Goal: Communication & Community: Answer question/provide support

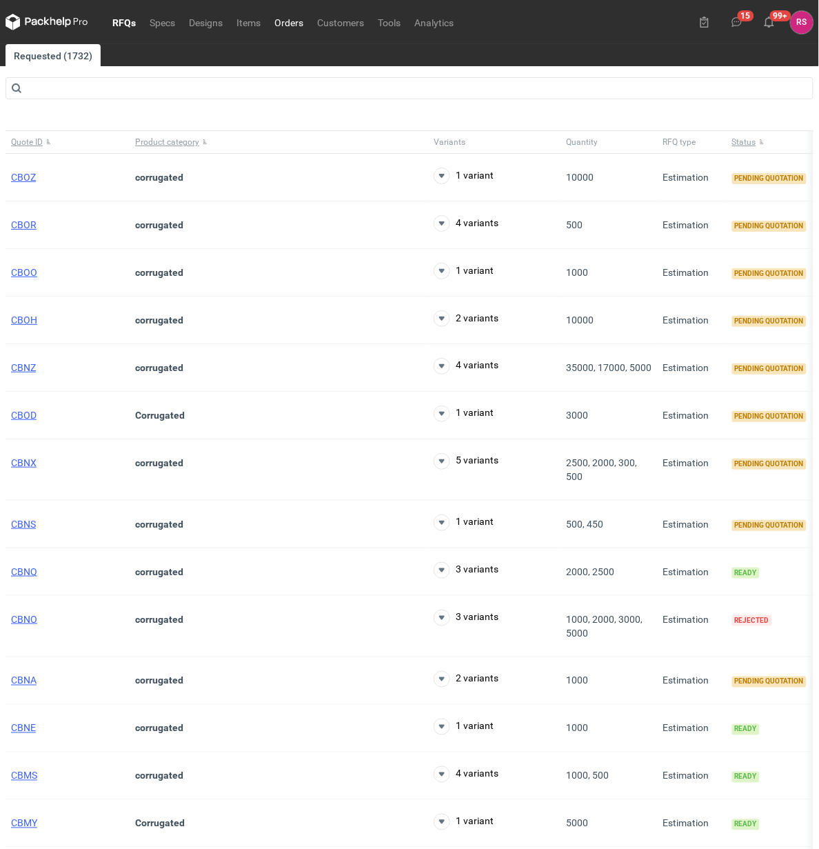
click at [290, 19] on link "Orders" at bounding box center [288, 22] width 43 height 17
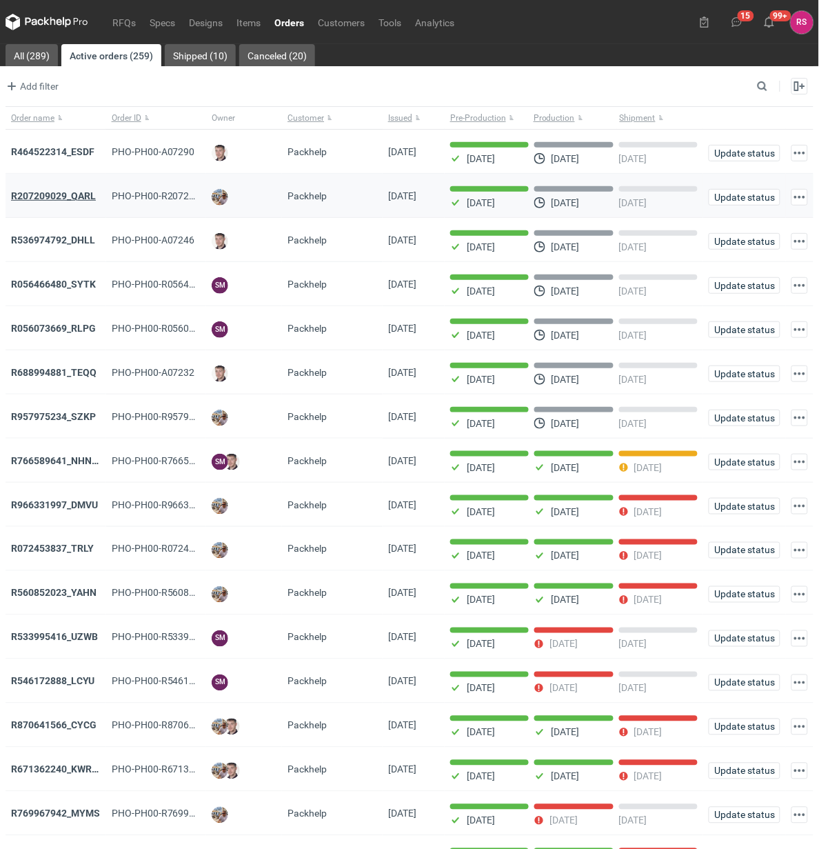
click at [70, 196] on strong "R207209029_QARL" at bounding box center [53, 195] width 85 height 11
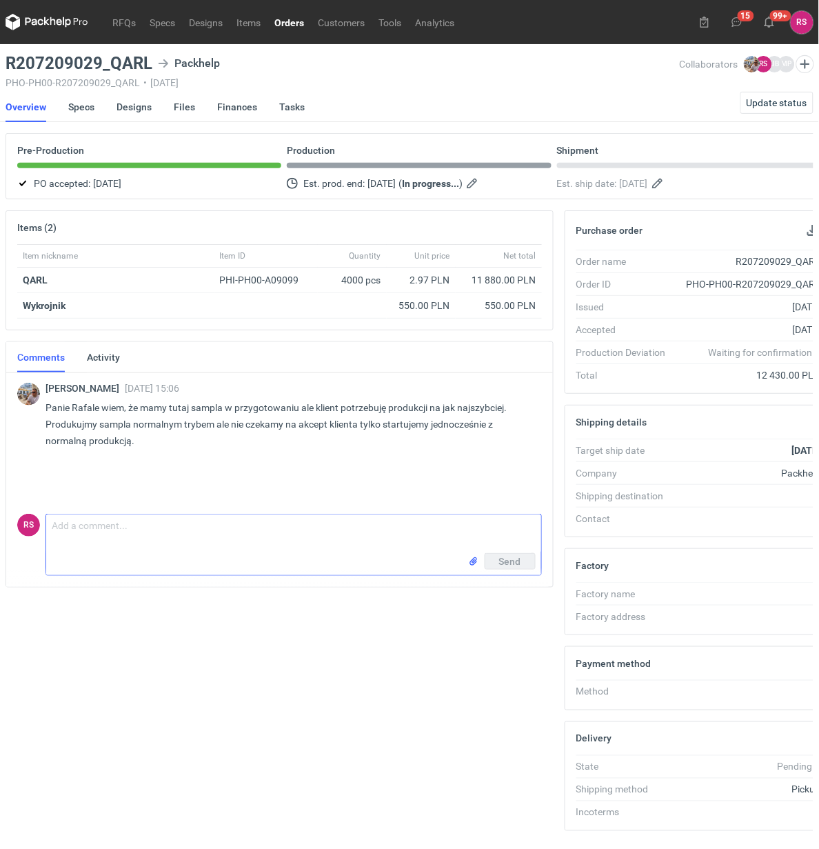
click at [200, 529] on textarea "Comment message" at bounding box center [293, 533] width 495 height 39
click at [276, 529] on textarea "Dzień dobry, Panie Michale, proszę o akceptację pdfa." at bounding box center [293, 533] width 495 height 39
type textarea "Dzień dobry, Panie Michale, proszę o akceptację pdfów."
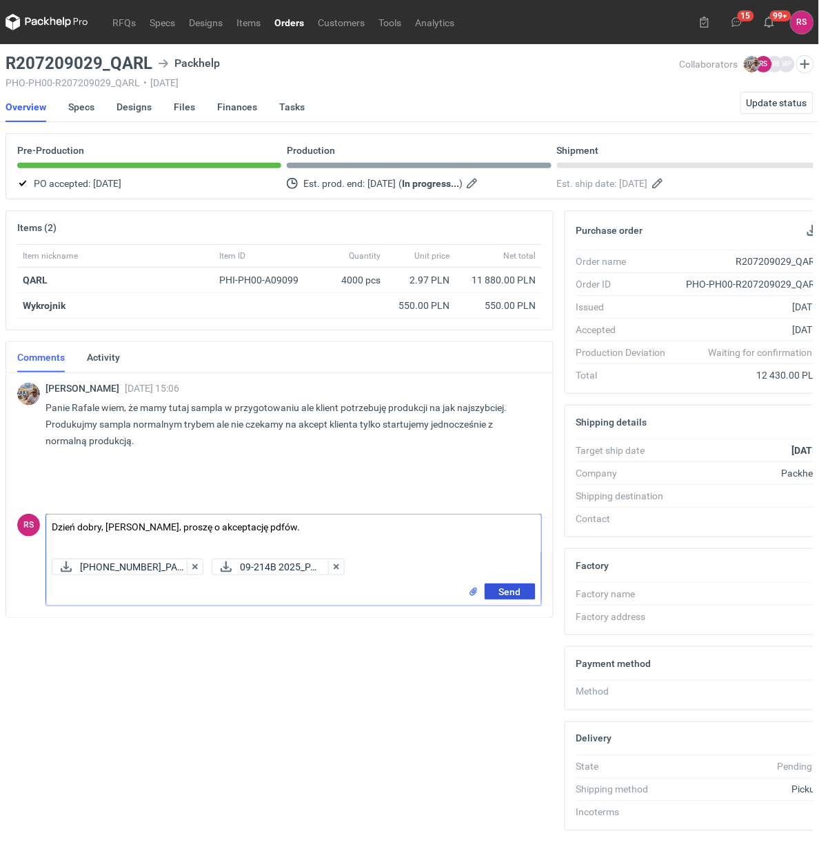
click at [511, 588] on span "Send" at bounding box center [510, 592] width 22 height 10
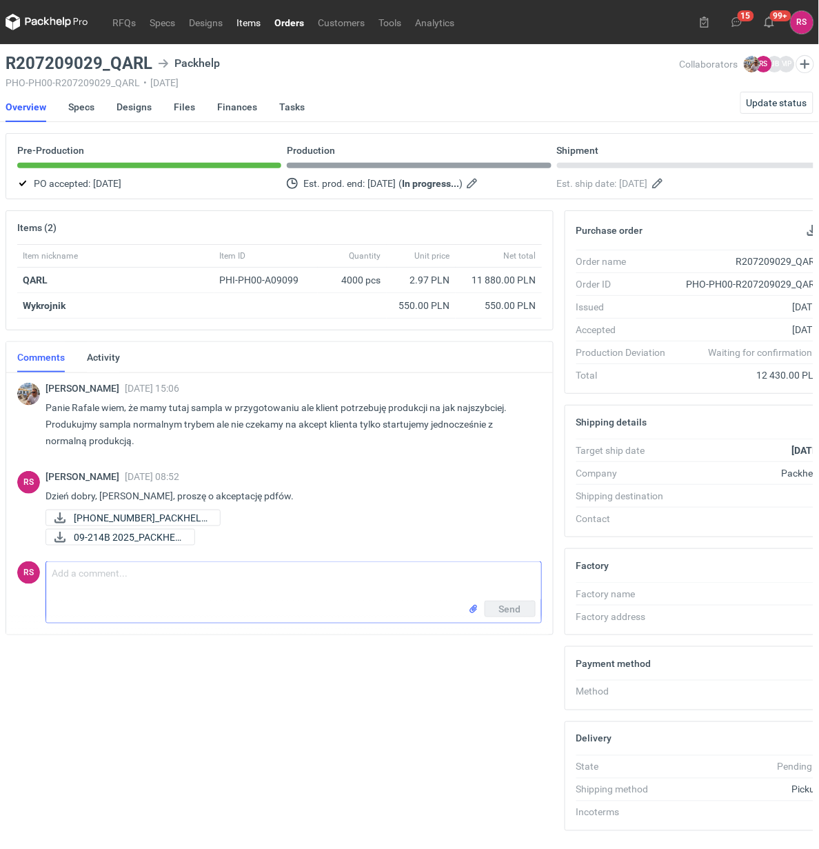
click at [246, 24] on link "Items" at bounding box center [249, 22] width 38 height 17
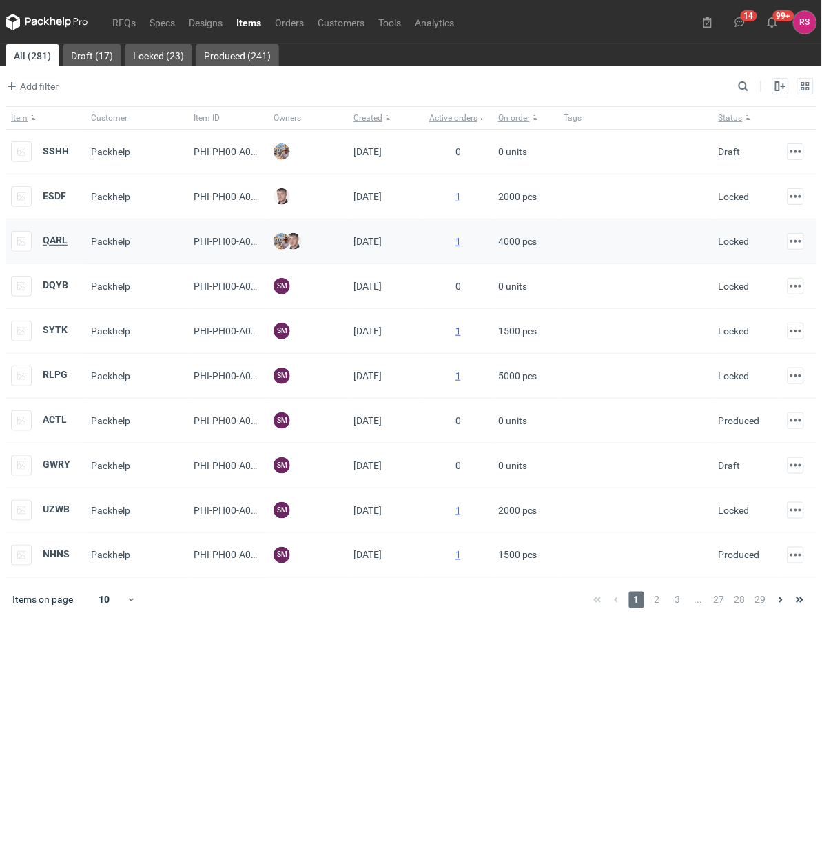
click at [57, 239] on strong "QARL" at bounding box center [55, 240] width 25 height 11
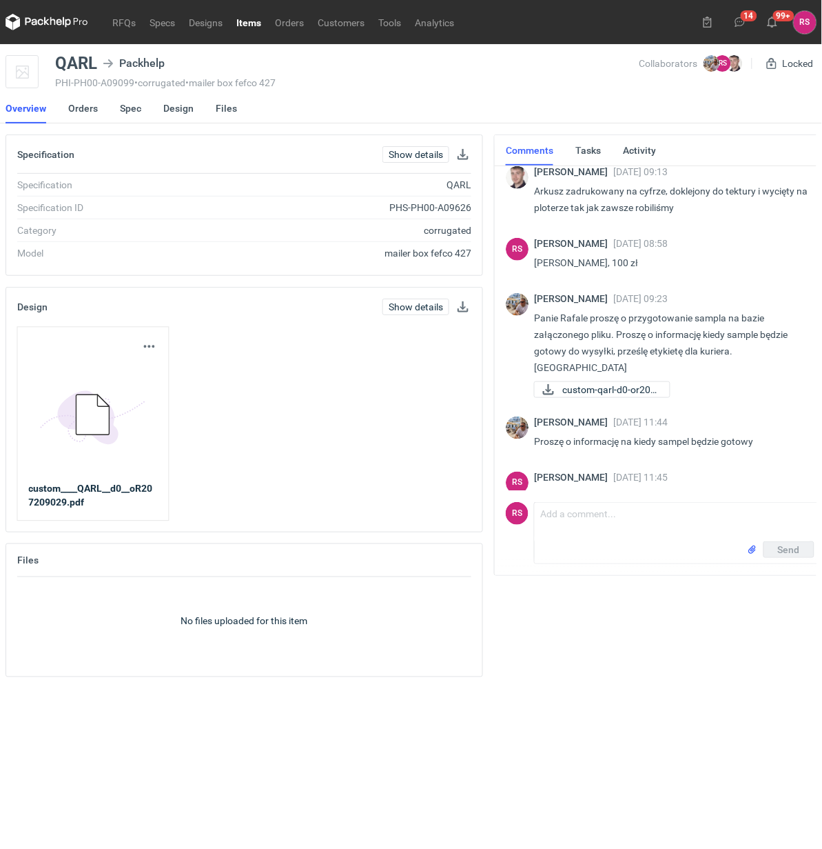
scroll to position [277, 0]
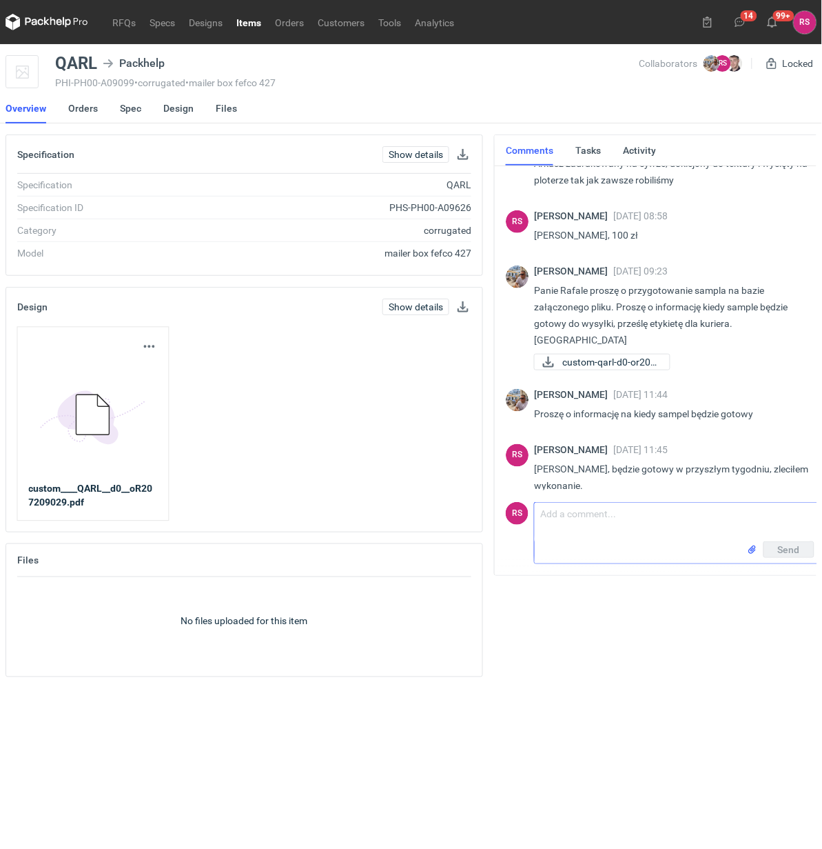
click at [636, 519] on textarea "Comment message" at bounding box center [677, 522] width 285 height 39
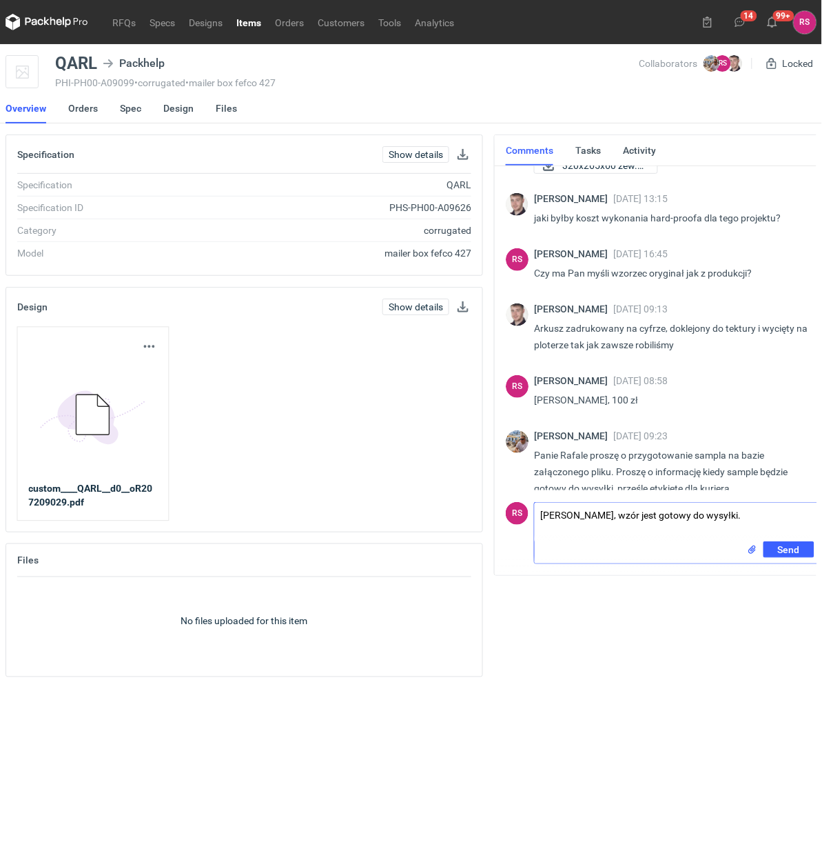
scroll to position [105, 0]
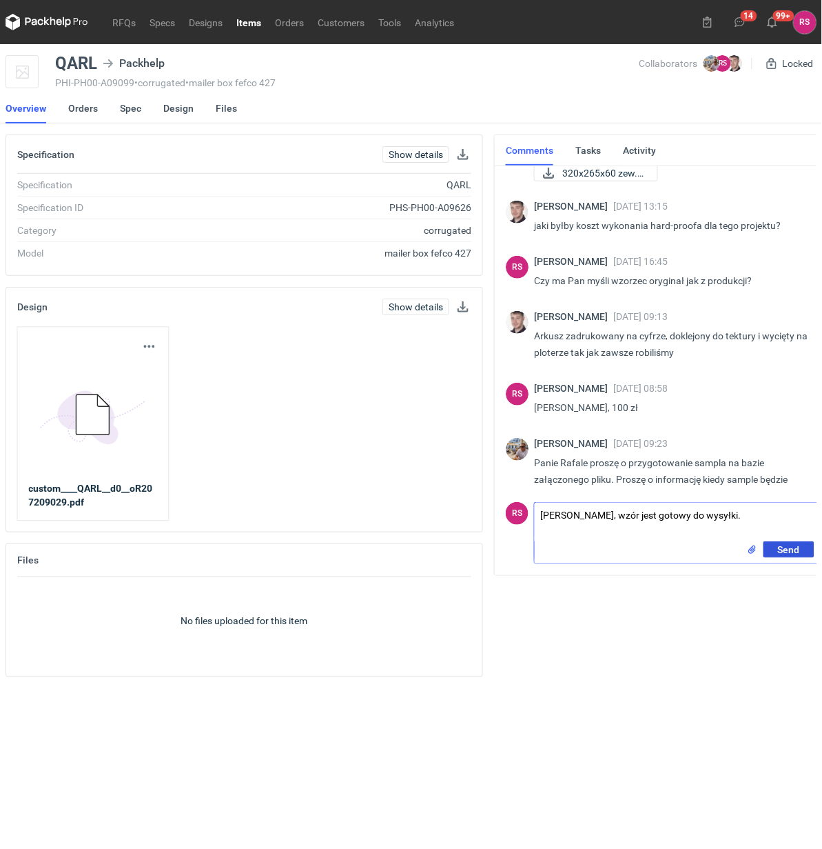
type textarea "Panie Michale, wzór jest gotowy do wysyłki."
click at [787, 549] on span "Send" at bounding box center [789, 550] width 22 height 10
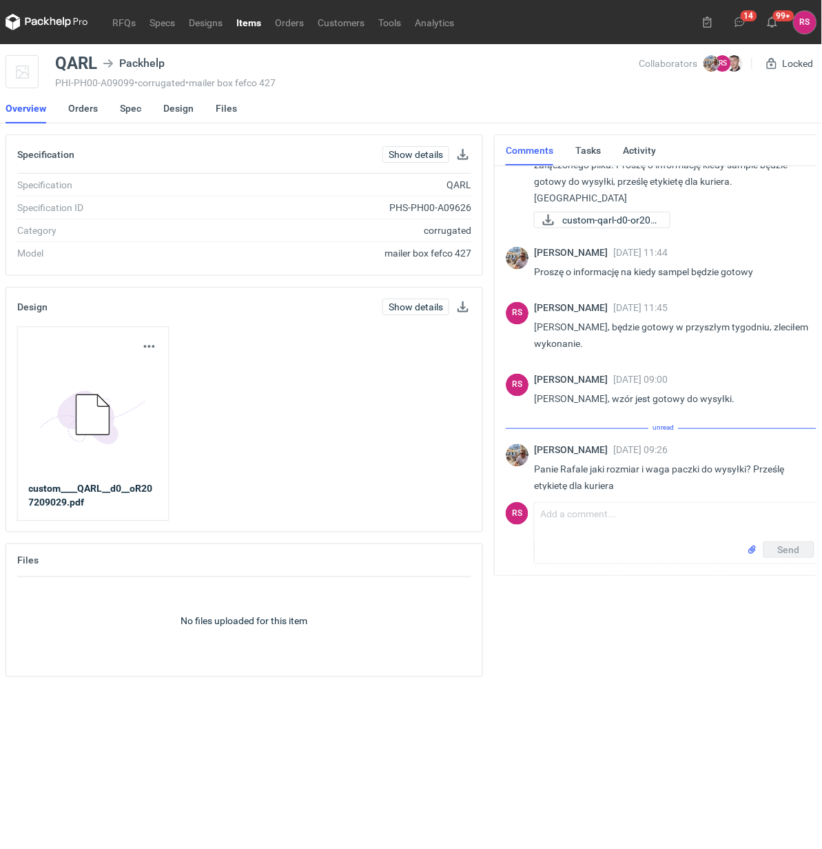
scroll to position [404, 0]
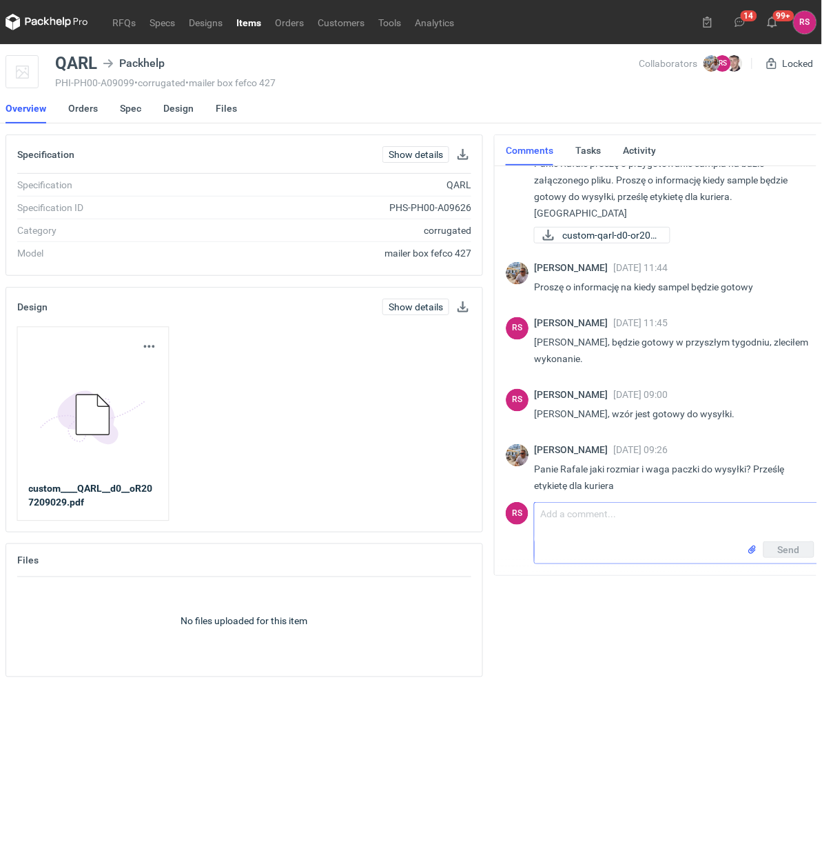
click at [625, 527] on textarea "Comment message" at bounding box center [677, 522] width 285 height 39
paste textarea "700x800 mm, waga około 500g"
type textarea "700x800 mm, waga około 500g"
click at [784, 549] on span "Send" at bounding box center [789, 550] width 22 height 10
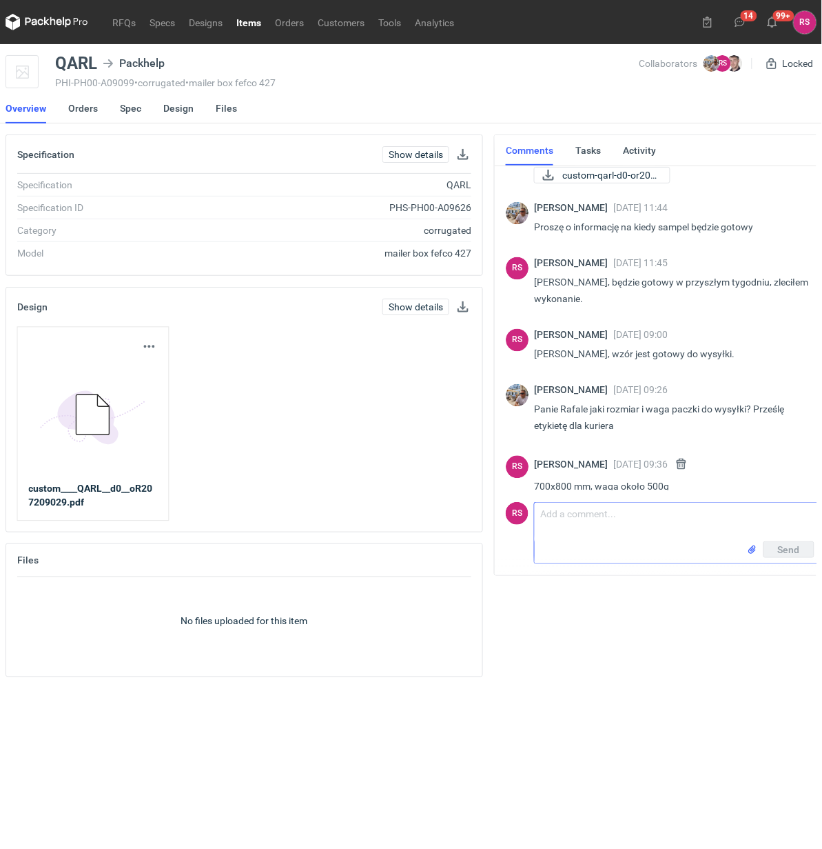
scroll to position [459, 0]
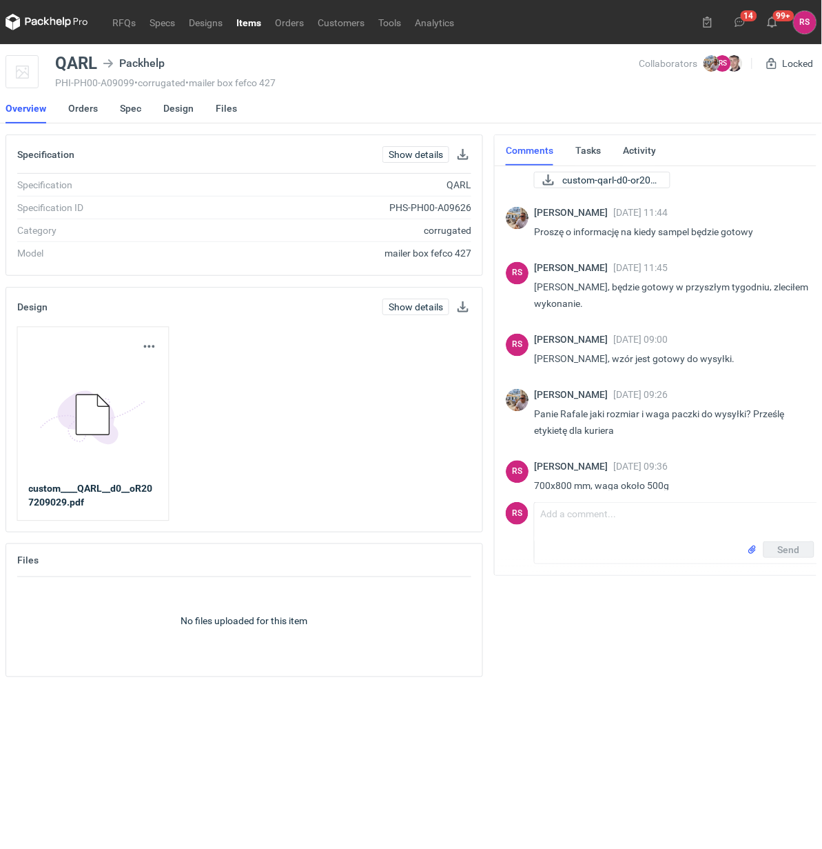
click at [248, 21] on link "Items" at bounding box center [249, 22] width 39 height 17
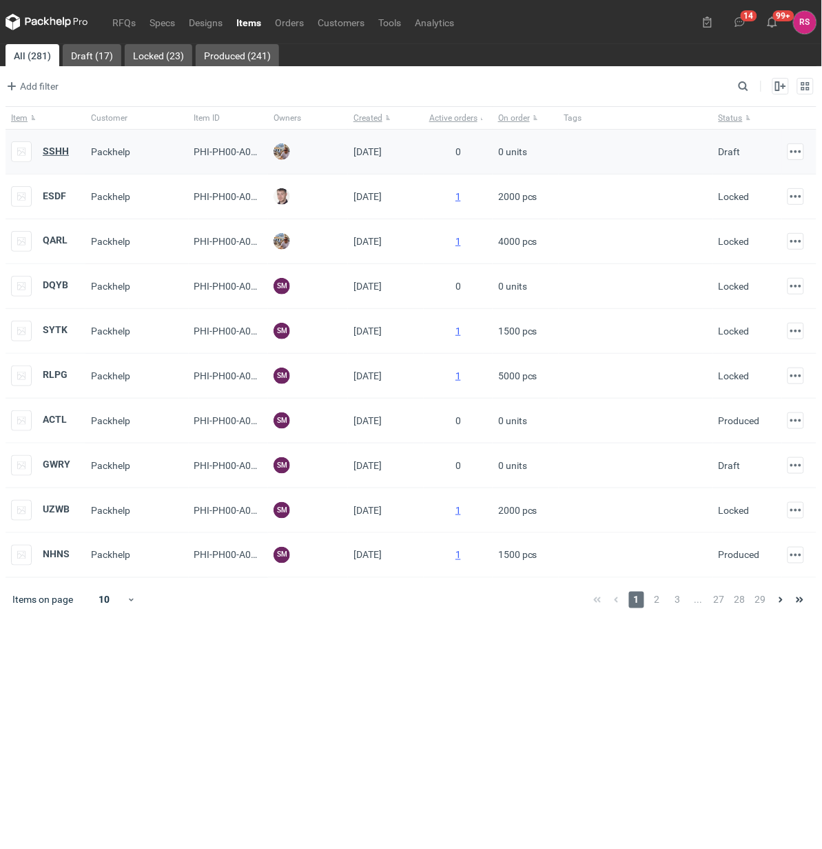
click at [57, 152] on strong "SSHH" at bounding box center [56, 150] width 26 height 11
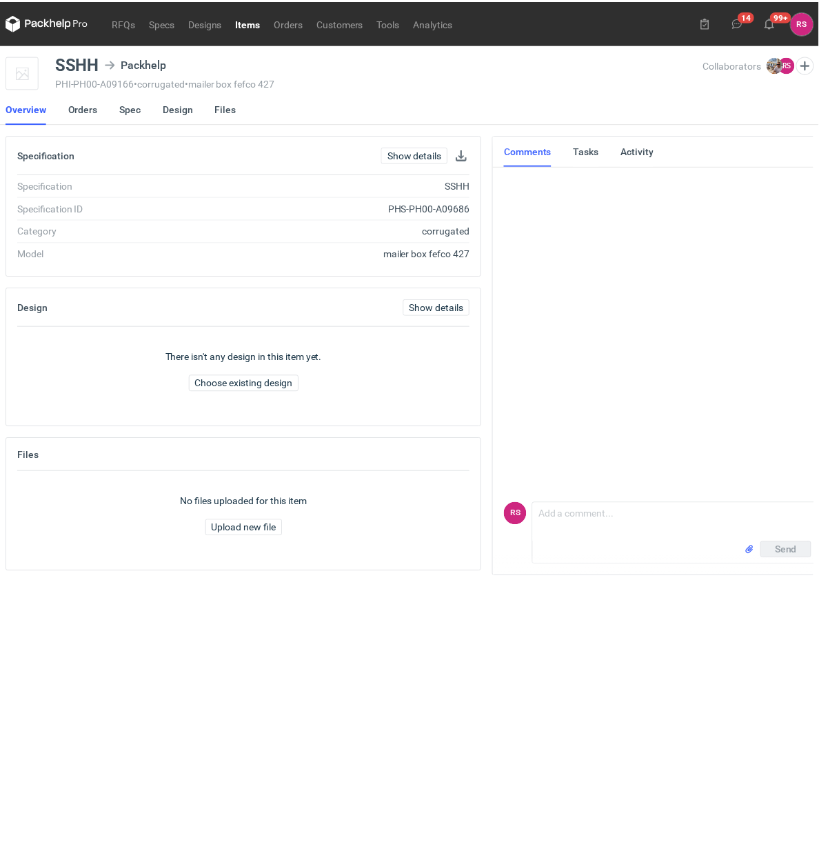
scroll to position [0, 3]
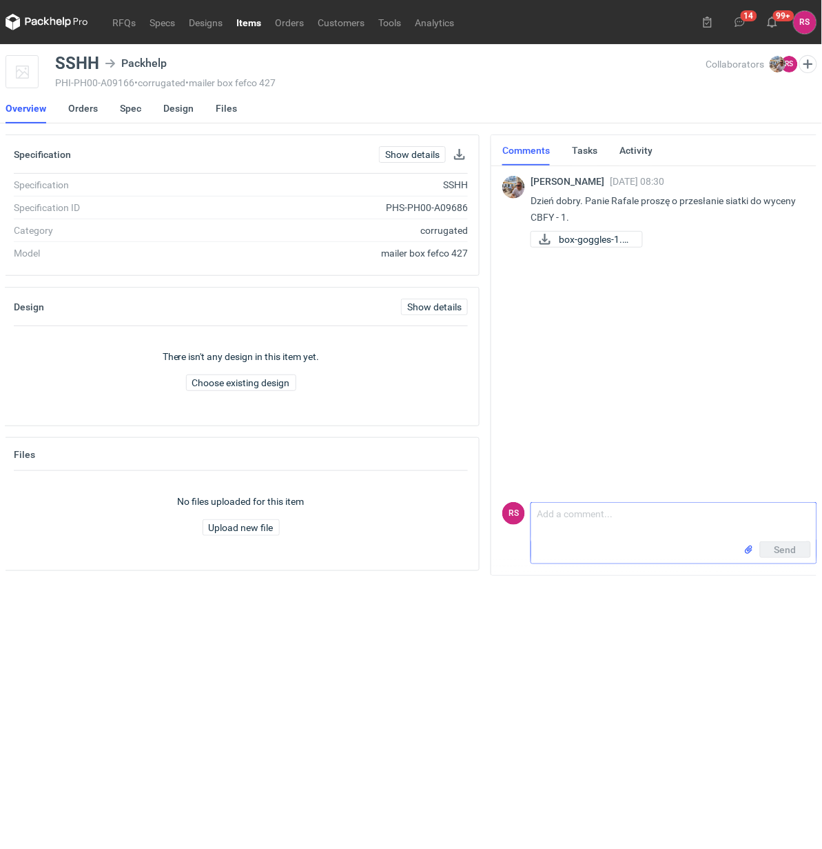
click at [607, 521] on textarea "Comment message" at bounding box center [673, 522] width 285 height 39
click at [728, 511] on textarea "Panie Michale, przesyłam siatkę." at bounding box center [673, 522] width 285 height 39
type textarea "Panie Michale, przesyłam siatkę."
click at [789, 548] on span "Send" at bounding box center [786, 550] width 22 height 10
click at [123, 19] on link "RFQs" at bounding box center [123, 22] width 37 height 17
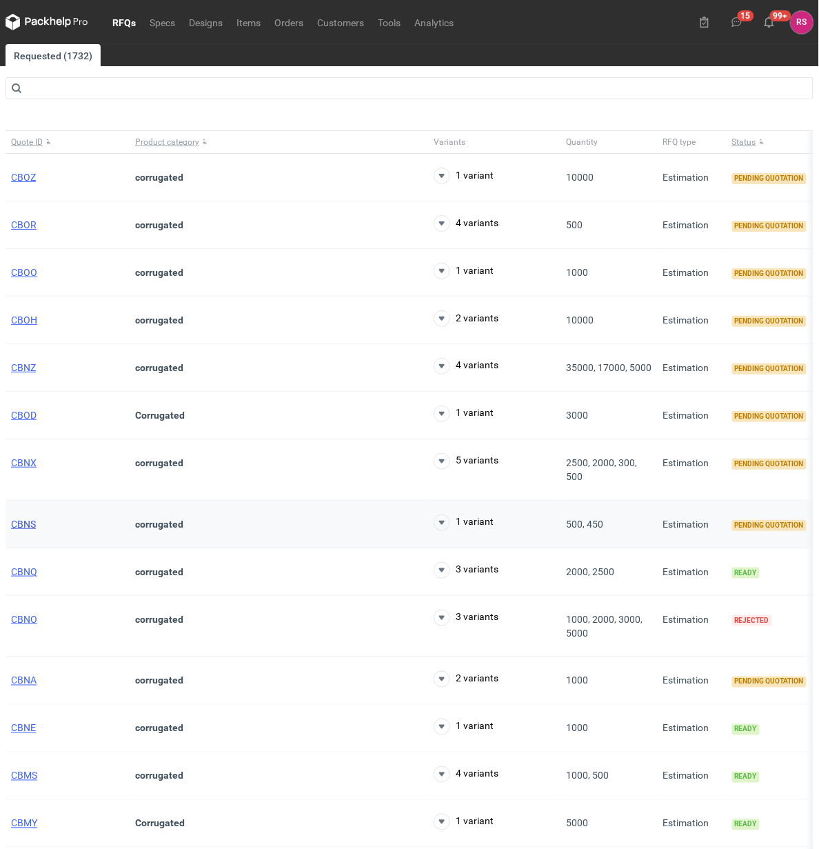
click at [24, 520] on span "CBNS" at bounding box center [23, 523] width 25 height 11
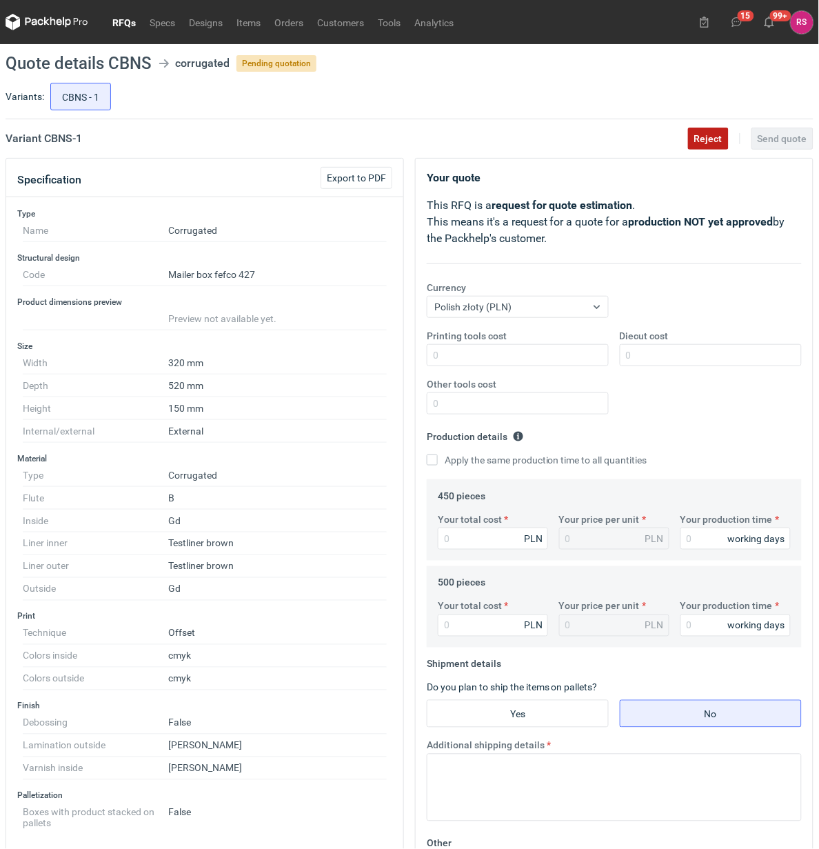
click at [712, 134] on span "Reject" at bounding box center [708, 139] width 28 height 10
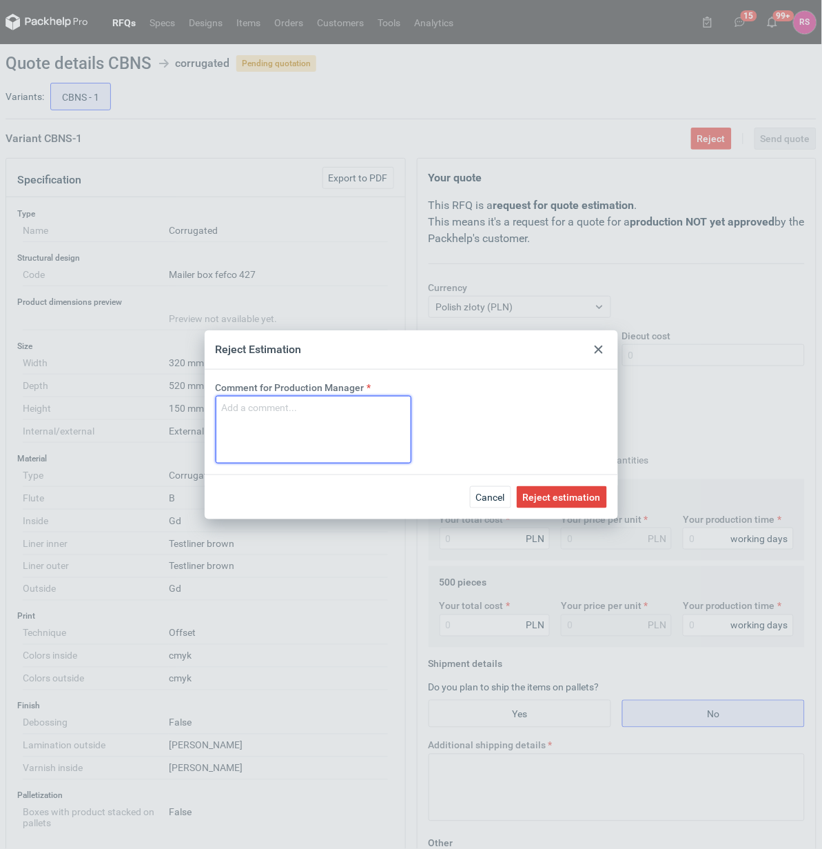
click at [309, 408] on textarea "Comment for Production Manager" at bounding box center [314, 430] width 196 height 68
type textarea "za duże"
click at [567, 497] on span "Reject estimation" at bounding box center [562, 497] width 78 height 10
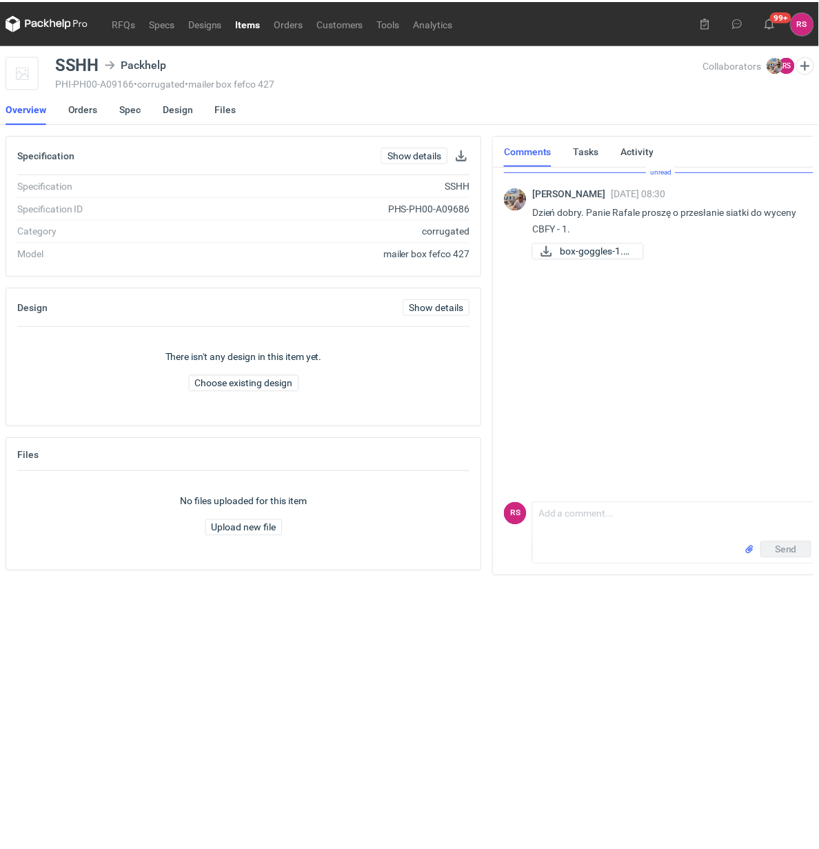
scroll to position [0, 3]
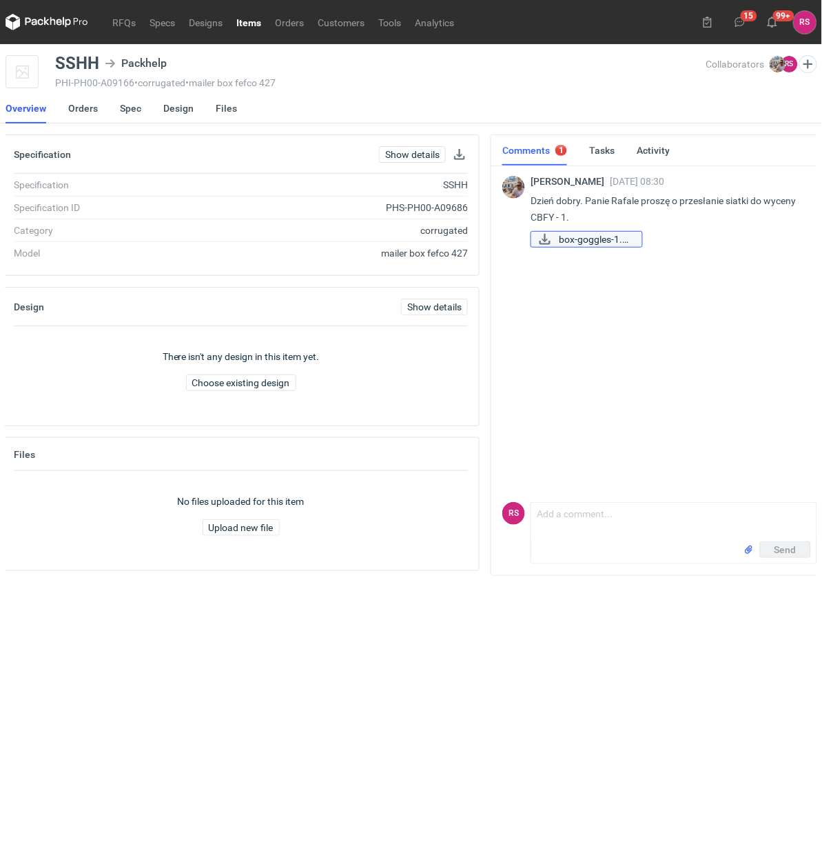
click at [583, 234] on span "box-goggles-1.pdf" at bounding box center [595, 239] width 72 height 15
click at [584, 235] on span "box-goggles-1.pdf" at bounding box center [595, 239] width 72 height 15
click at [587, 238] on span "box-goggles-1.pdf" at bounding box center [595, 239] width 72 height 15
click at [545, 239] on icon at bounding box center [545, 239] width 11 height 11
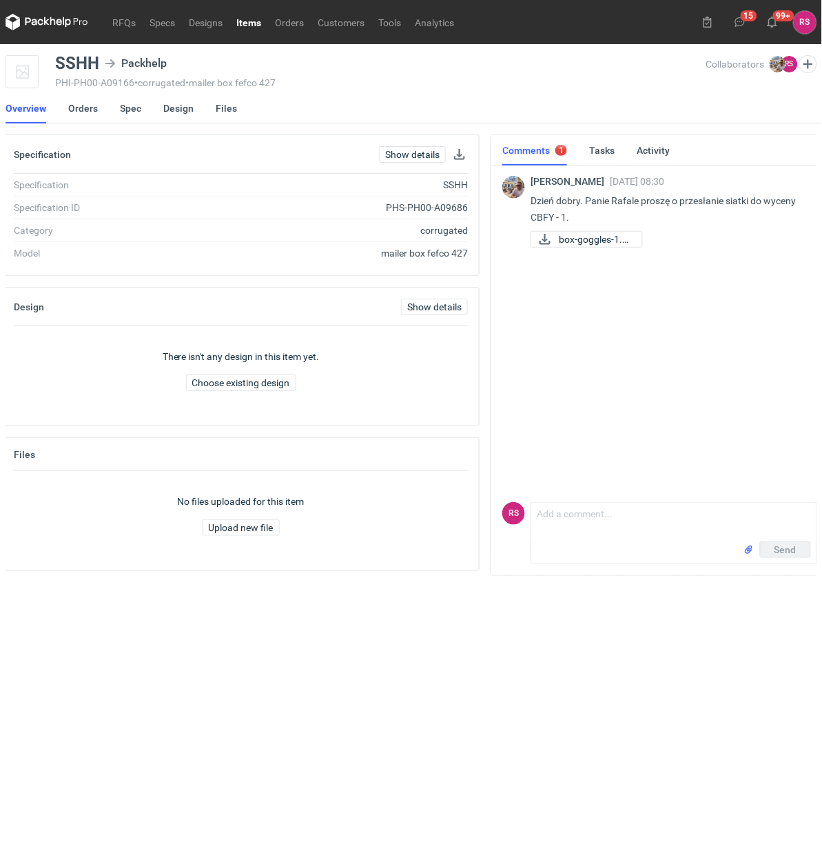
click at [696, 363] on div "[PERSON_NAME] [DATE] 08:30 Dzień dobry. Panie Rafale proszę o przesłanie siatki…" at bounding box center [660, 329] width 315 height 333
click at [125, 23] on link "RFQs" at bounding box center [123, 22] width 37 height 17
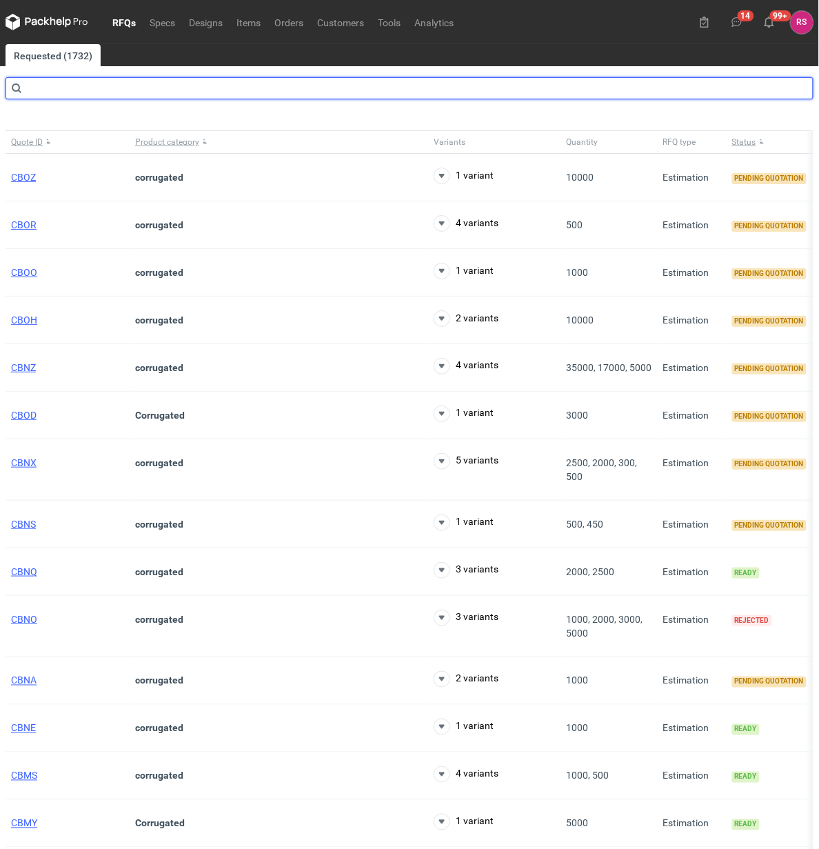
click at [132, 91] on input "text" at bounding box center [410, 88] width 808 height 22
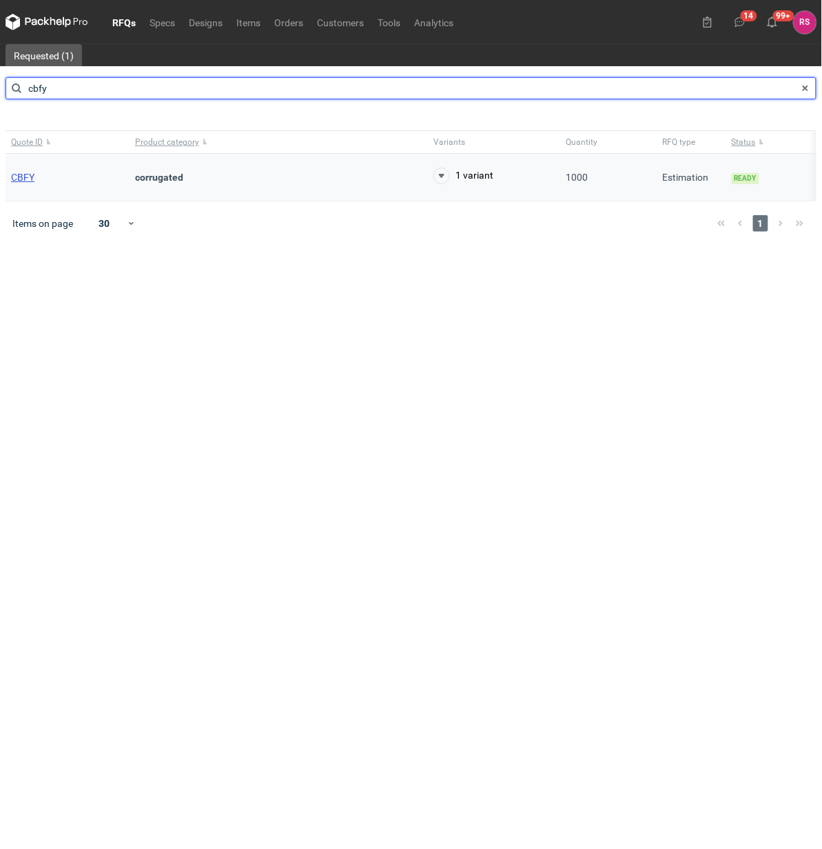
type input "cbfy"
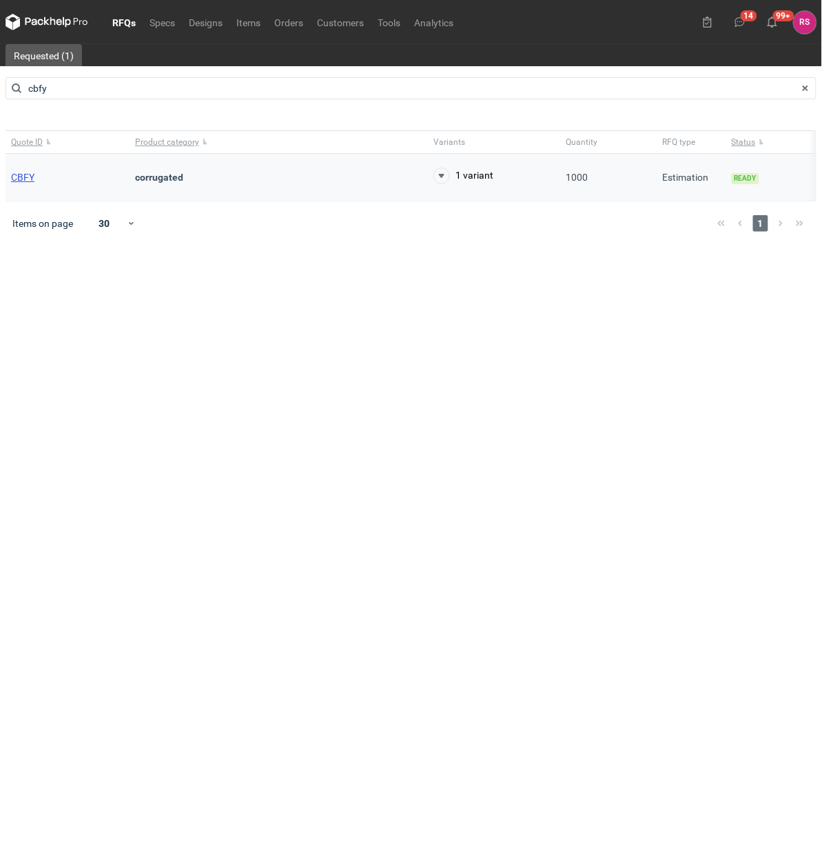
click at [19, 178] on span "CBFY" at bounding box center [22, 177] width 23 height 11
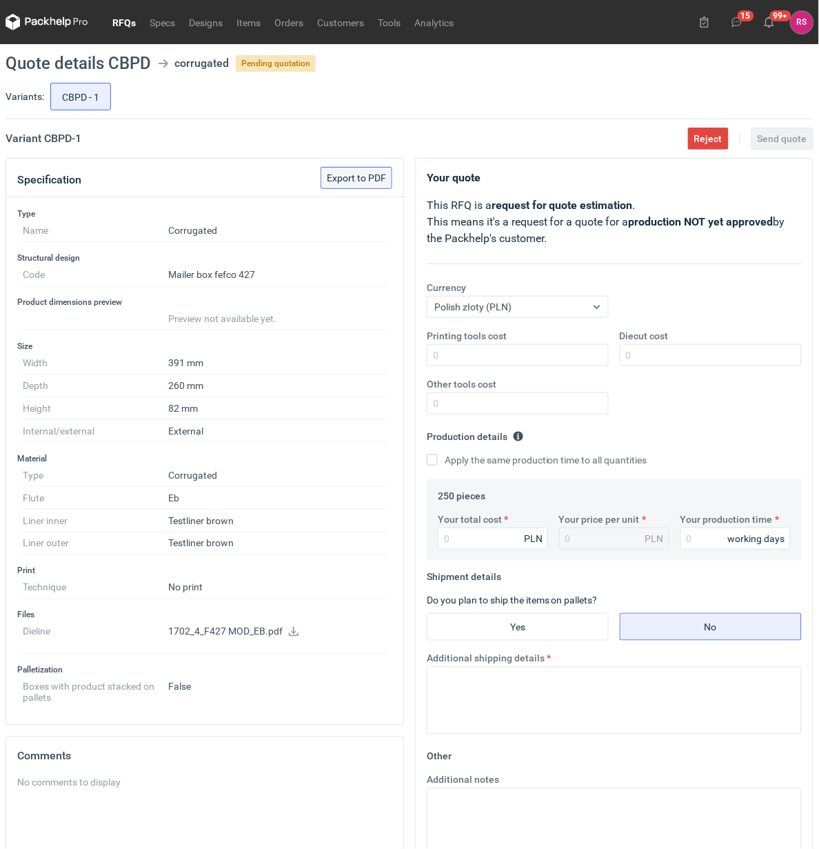
click at [357, 176] on span "Export to PDF" at bounding box center [356, 178] width 59 height 10
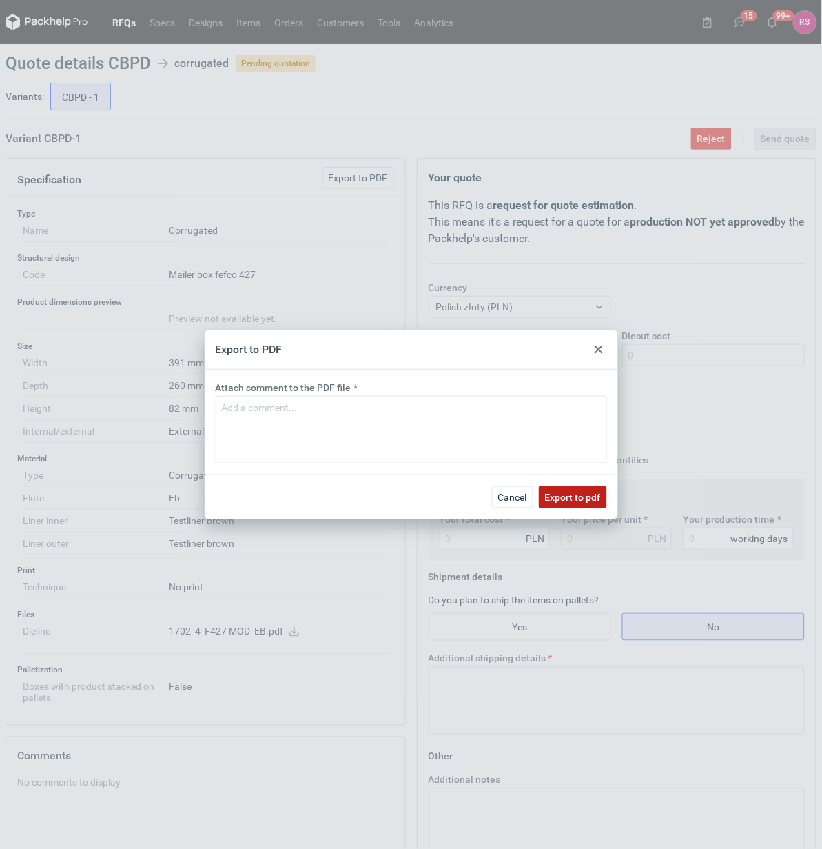
click at [580, 498] on span "Export to pdf" at bounding box center [573, 497] width 56 height 10
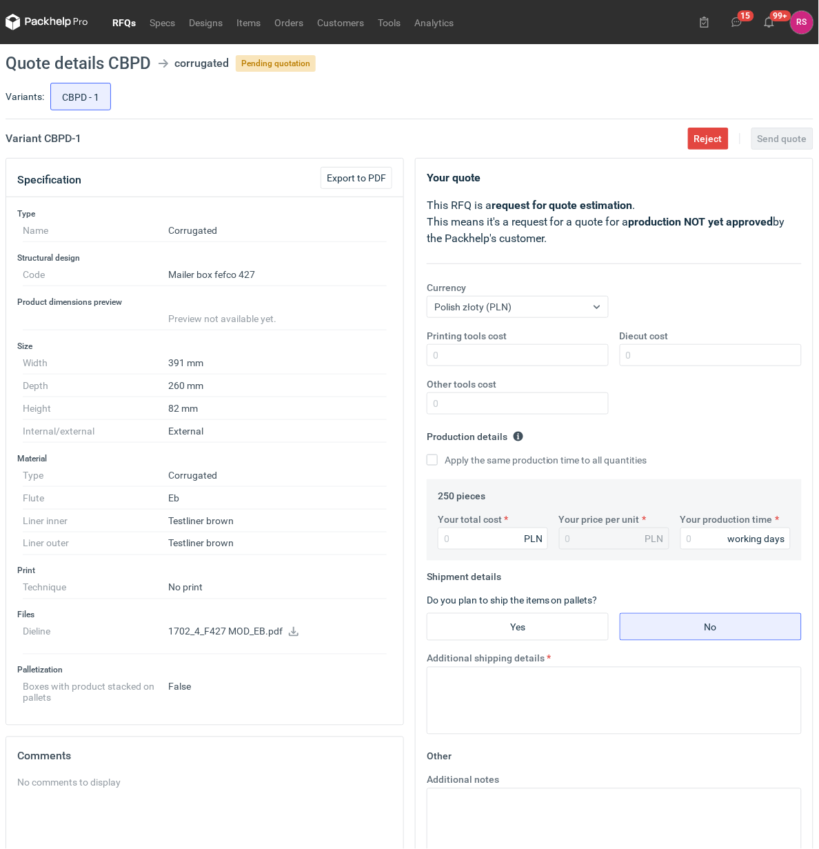
click at [290, 636] on icon at bounding box center [294, 632] width 10 height 10
